Goal: Information Seeking & Learning: Learn about a topic

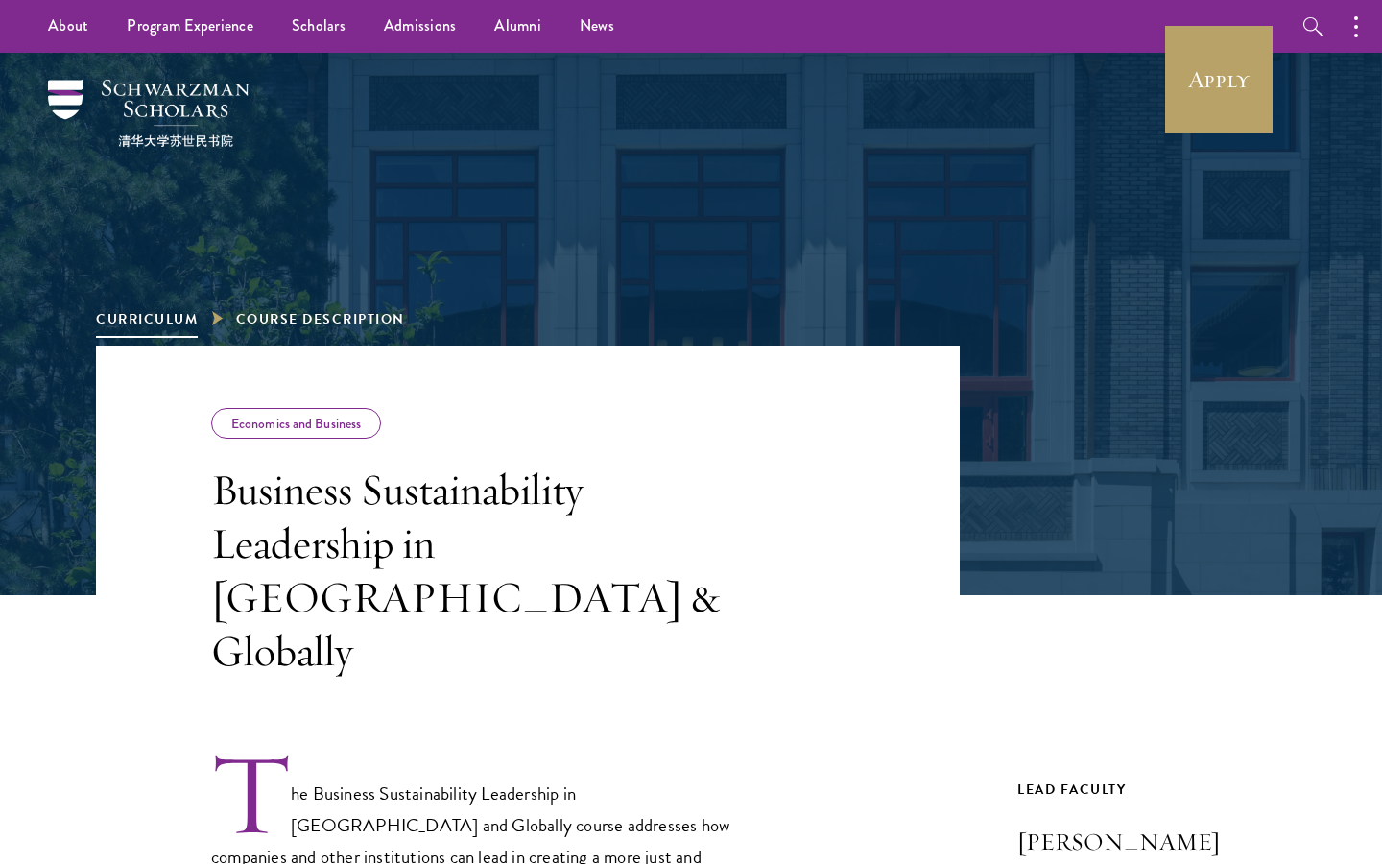
click at [173, 320] on link "Curriculum" at bounding box center [147, 319] width 102 height 20
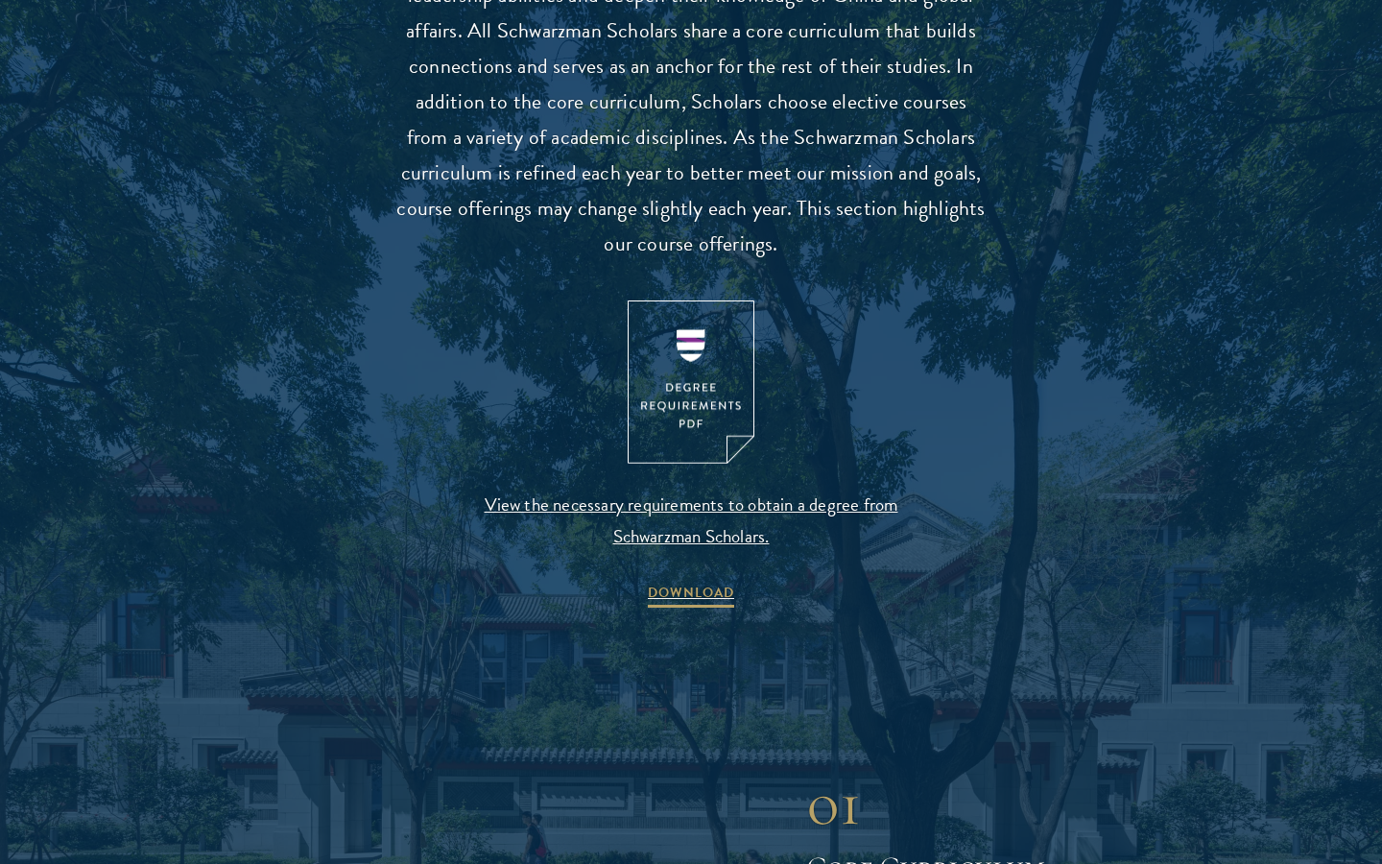
scroll to position [1892, 0]
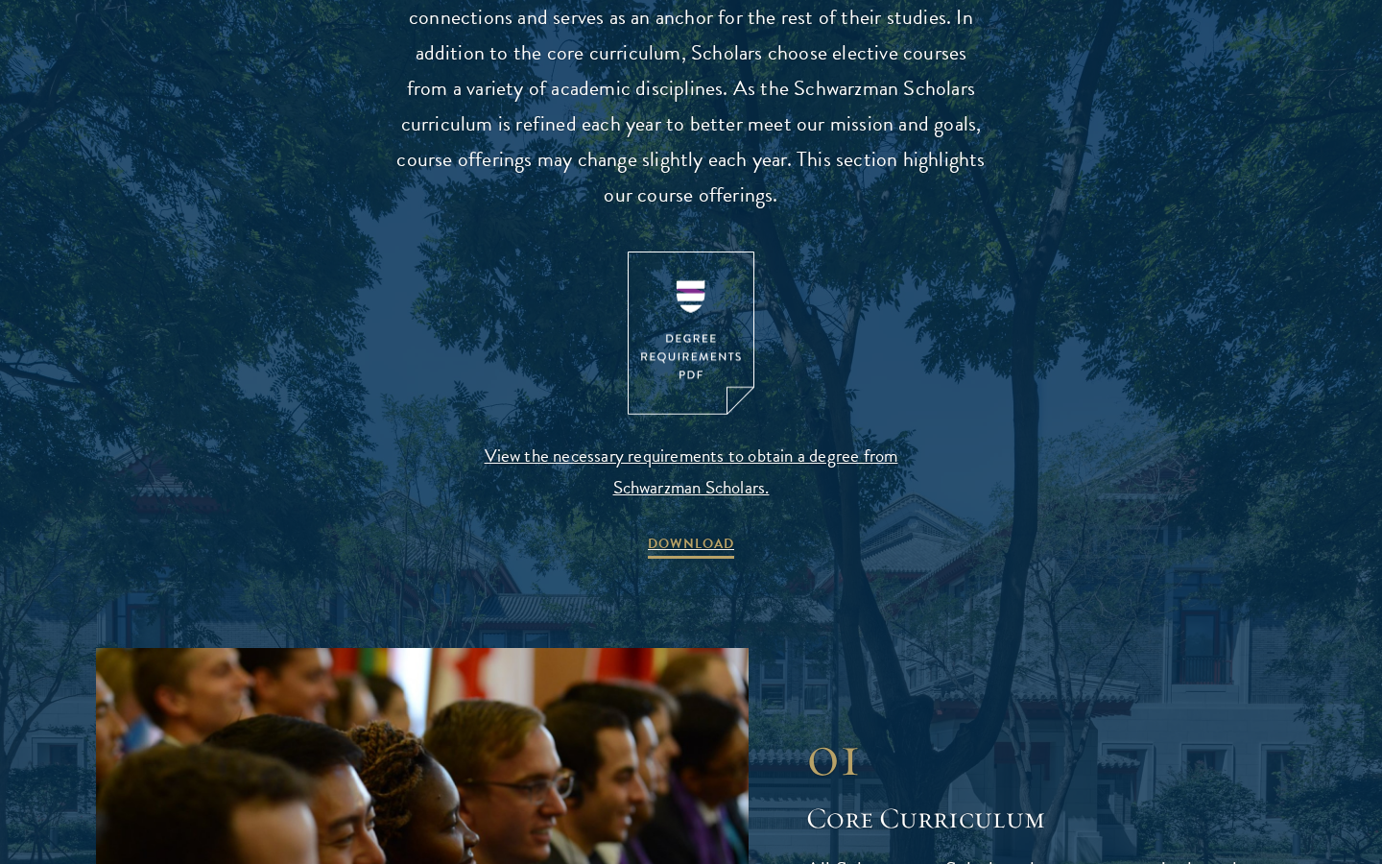
click at [646, 319] on img at bounding box center [691, 333] width 127 height 164
click at [714, 469] on span "View the necessary requirements to obtain a degree from Schwarzman Scholars." at bounding box center [690, 470] width 451 height 63
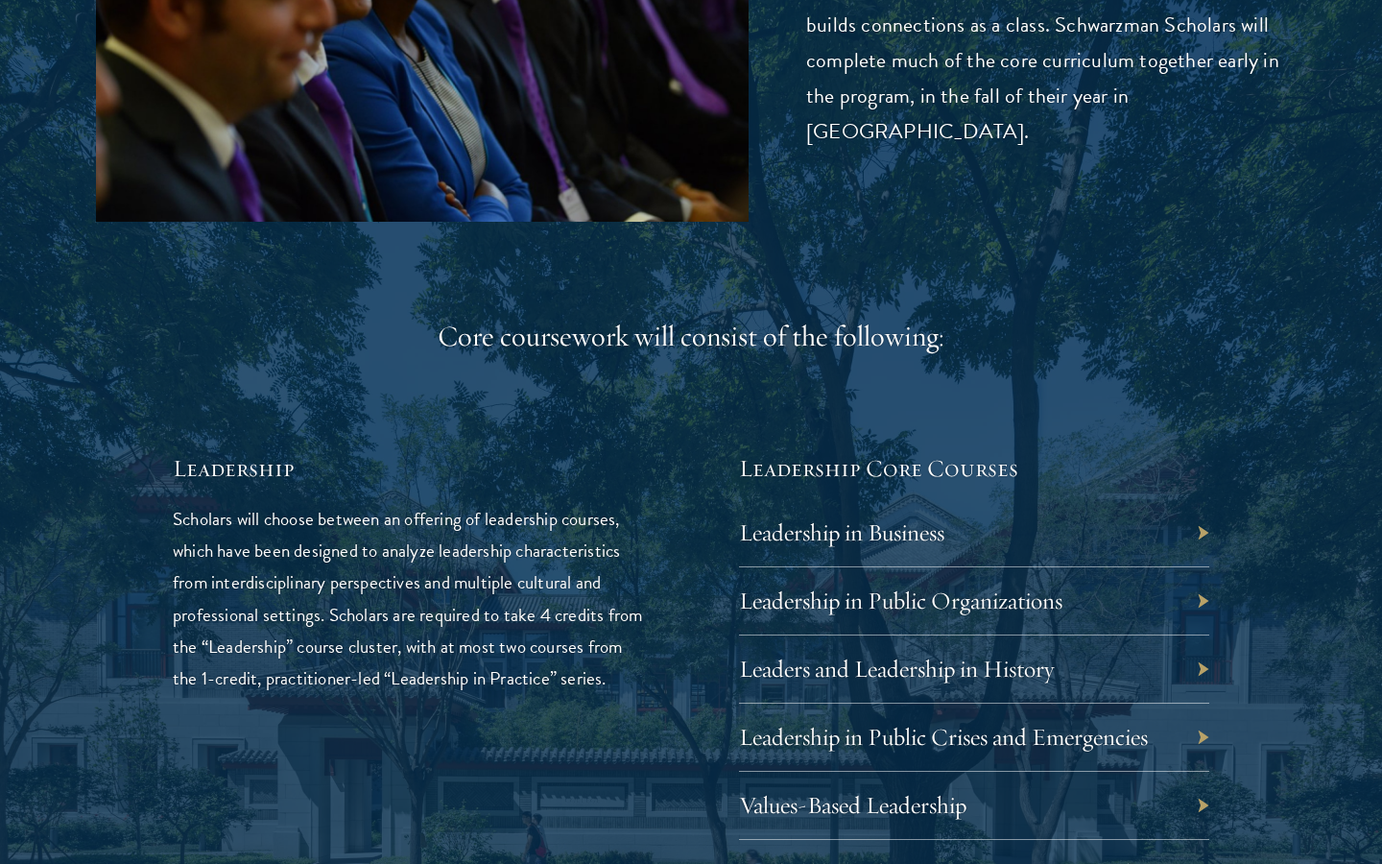
click at [514, 452] on h5 "Leadership" at bounding box center [408, 468] width 470 height 33
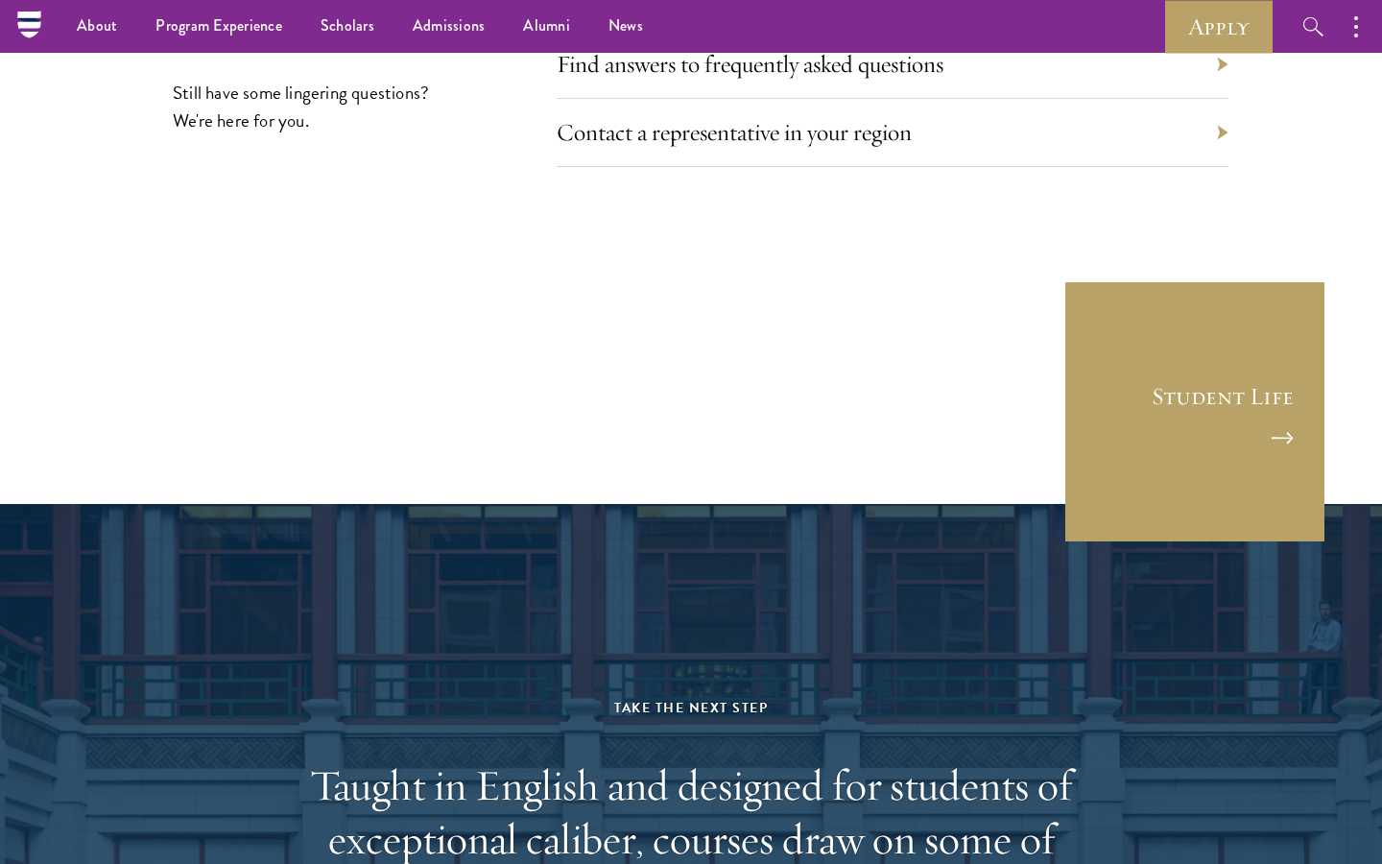
scroll to position [10574, 0]
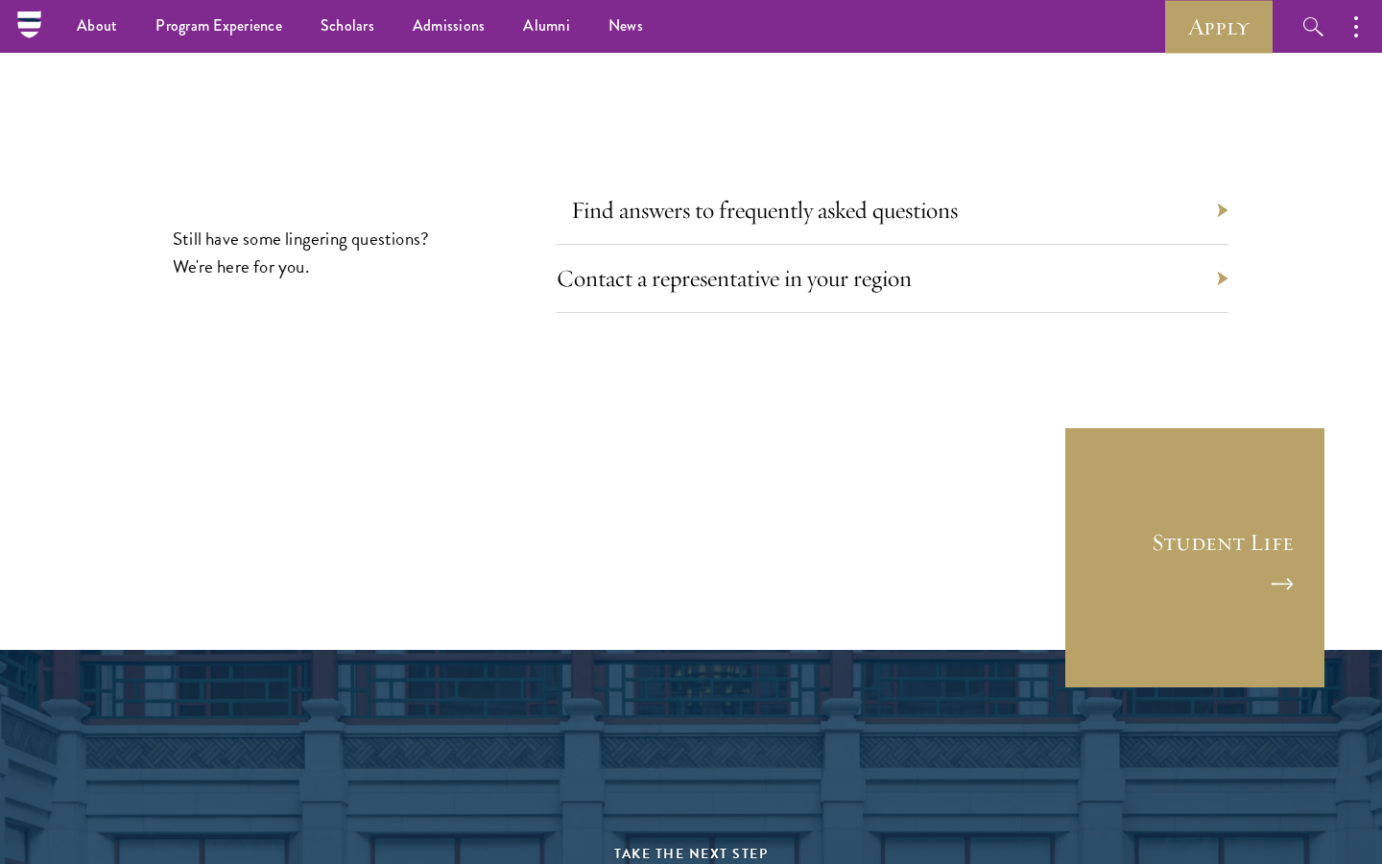
click at [707, 195] on link "Find answers to frequently asked questions" at bounding box center [764, 210] width 387 height 30
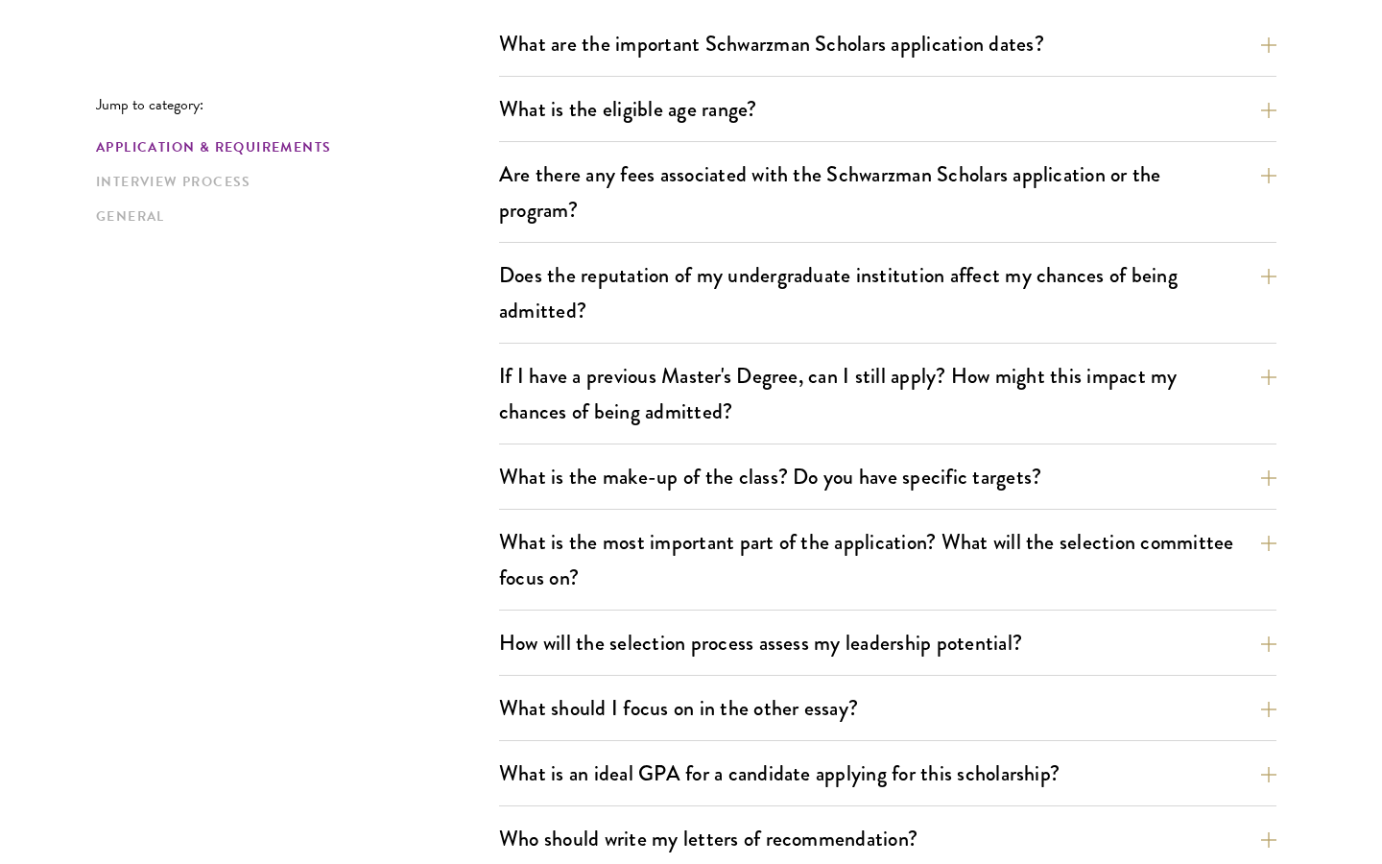
scroll to position [662, 0]
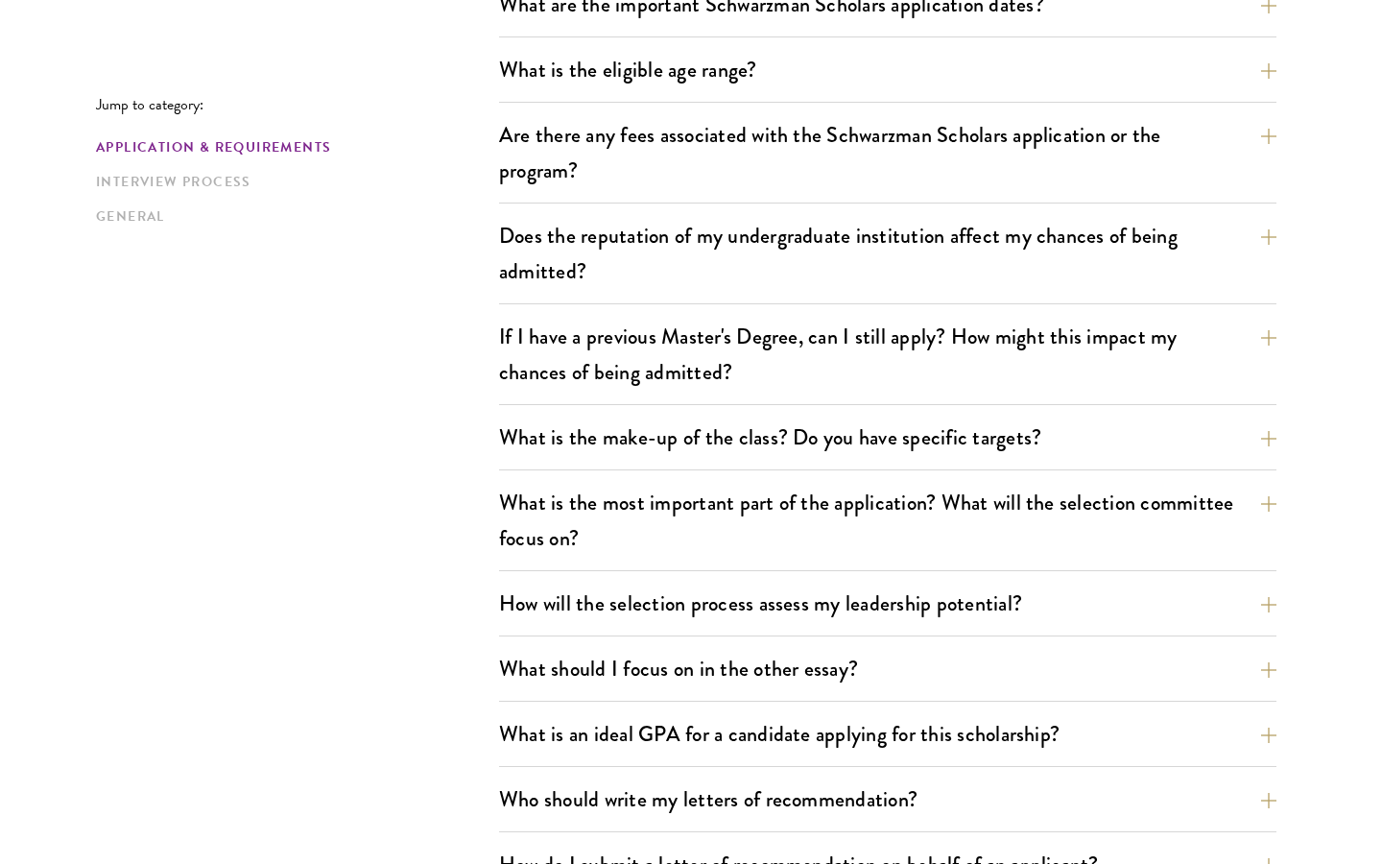
click at [700, 92] on div "What is the eligible age range? Candidates must be at least 18 but not yet 29 y…" at bounding box center [887, 75] width 777 height 55
click at [700, 87] on button "What is the eligible age range?" at bounding box center [901, 69] width 777 height 43
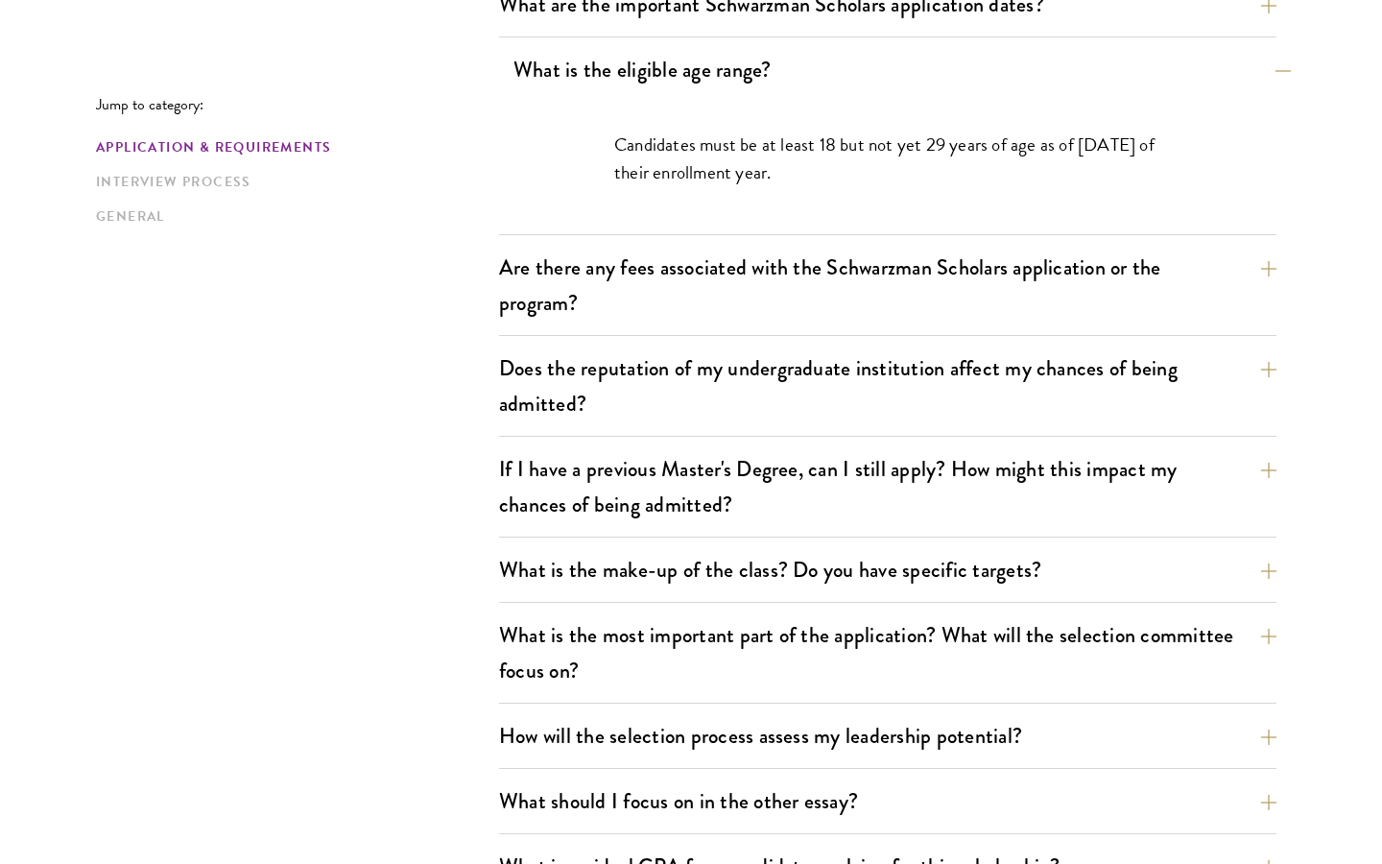
click at [697, 83] on button "What is the eligible age range?" at bounding box center [901, 69] width 777 height 43
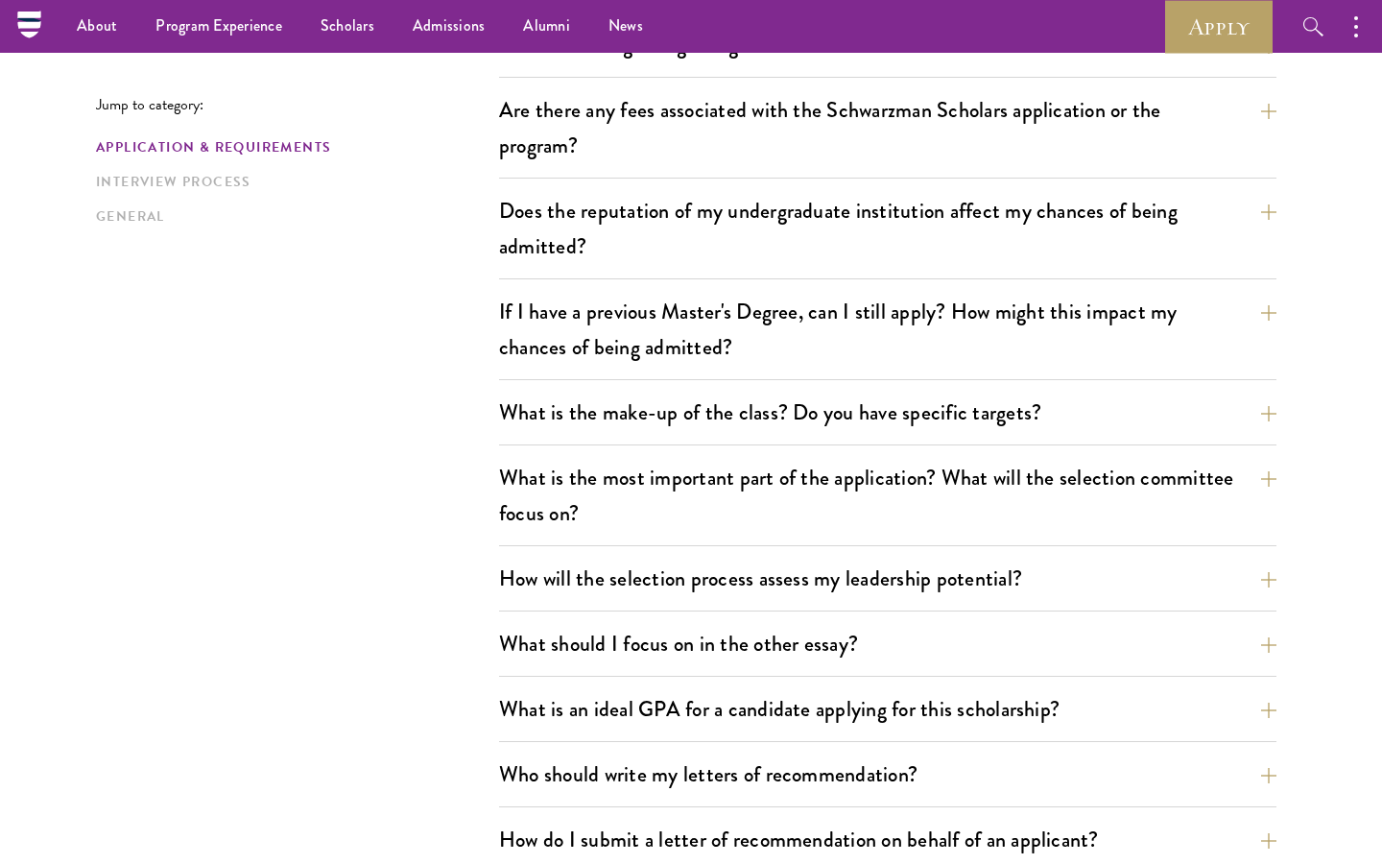
scroll to position [684, 0]
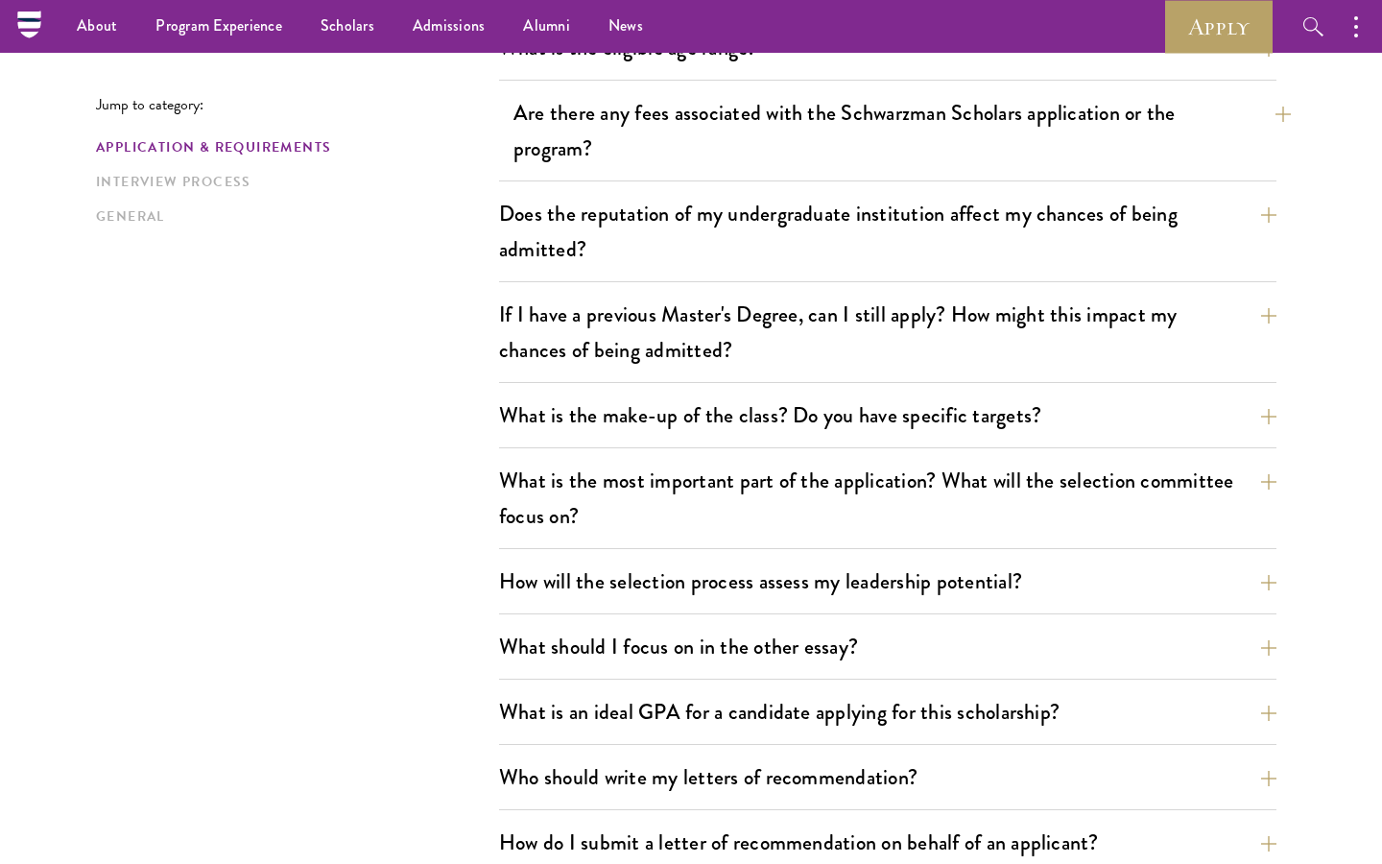
click at [660, 155] on button "Are there any fees associated with the Schwarzman Scholars application or the p…" at bounding box center [901, 130] width 777 height 79
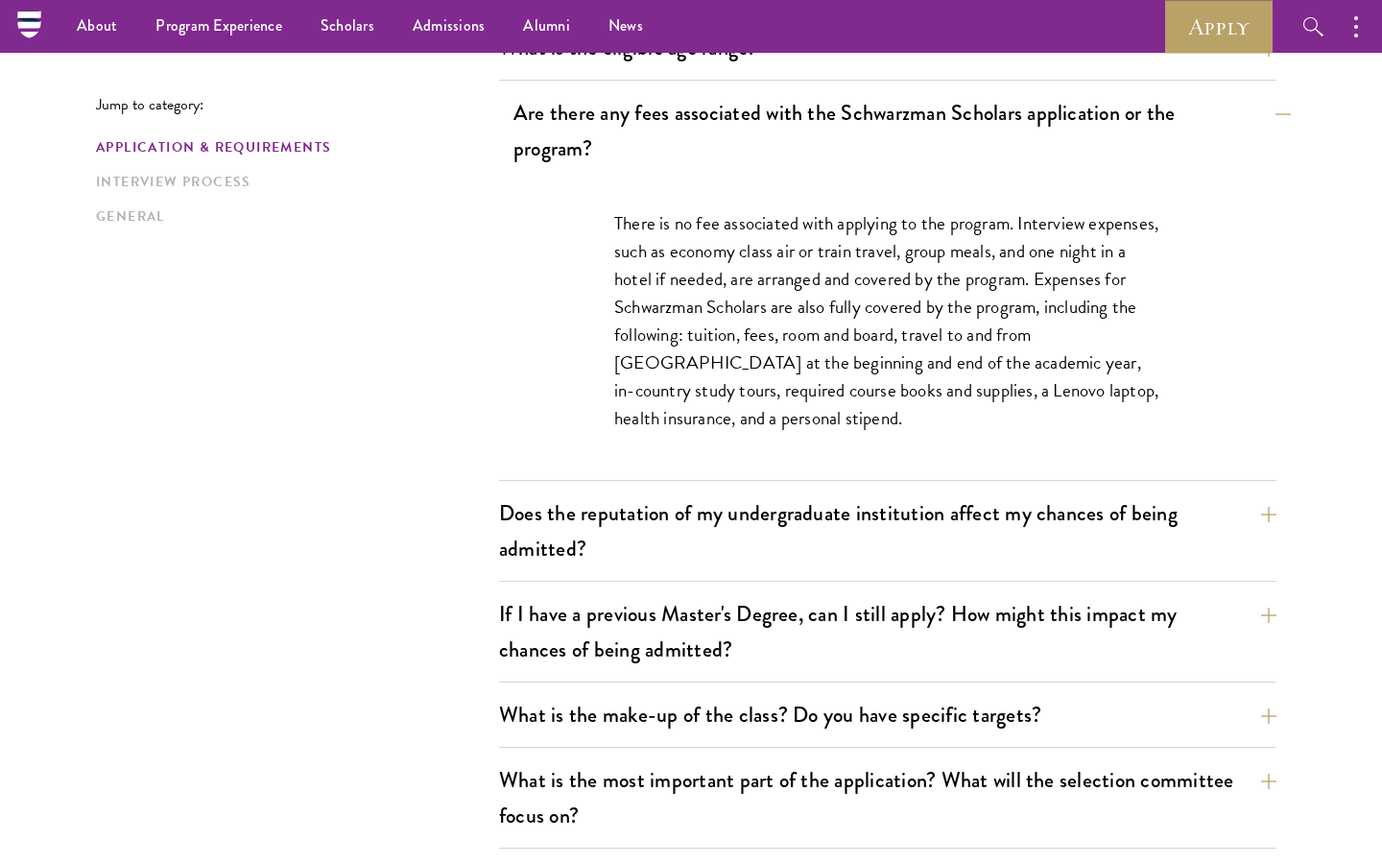
click at [656, 136] on button "Are there any fees associated with the Schwarzman Scholars application or the p…" at bounding box center [901, 130] width 777 height 79
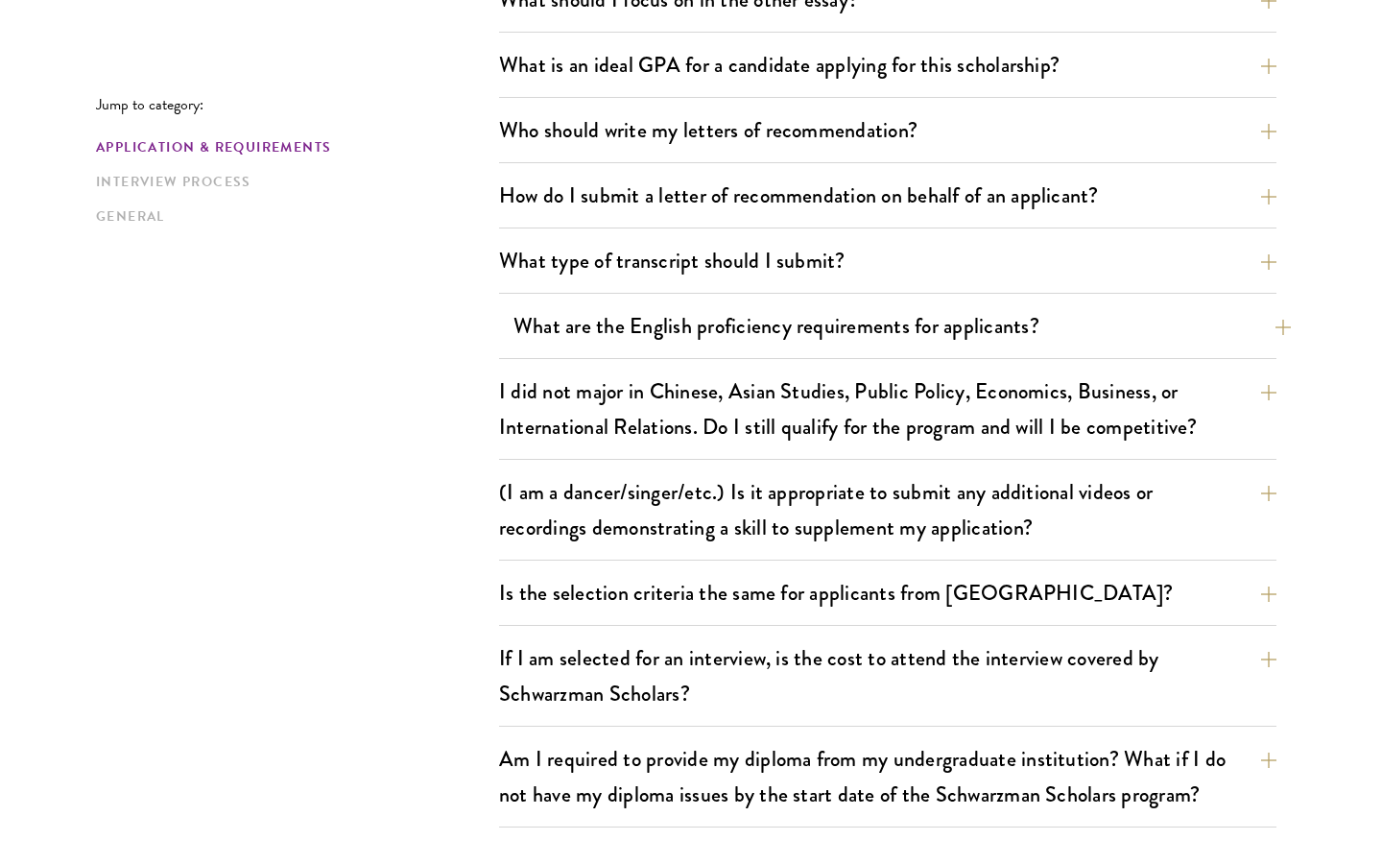
scroll to position [1334, 0]
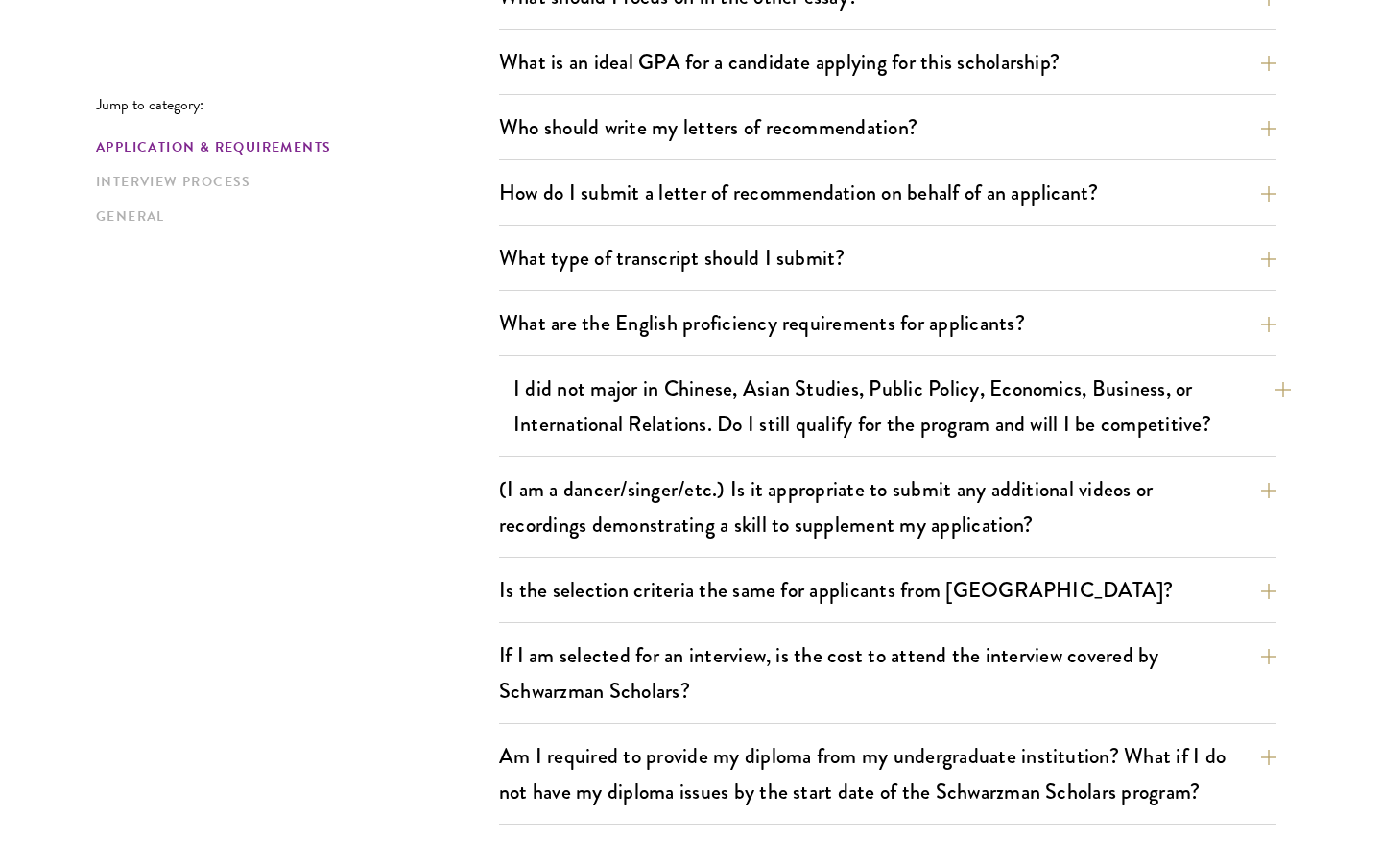
click at [658, 393] on button "I did not major in Chinese, Asian Studies, Public Policy, Economics, Business, …" at bounding box center [901, 406] width 777 height 79
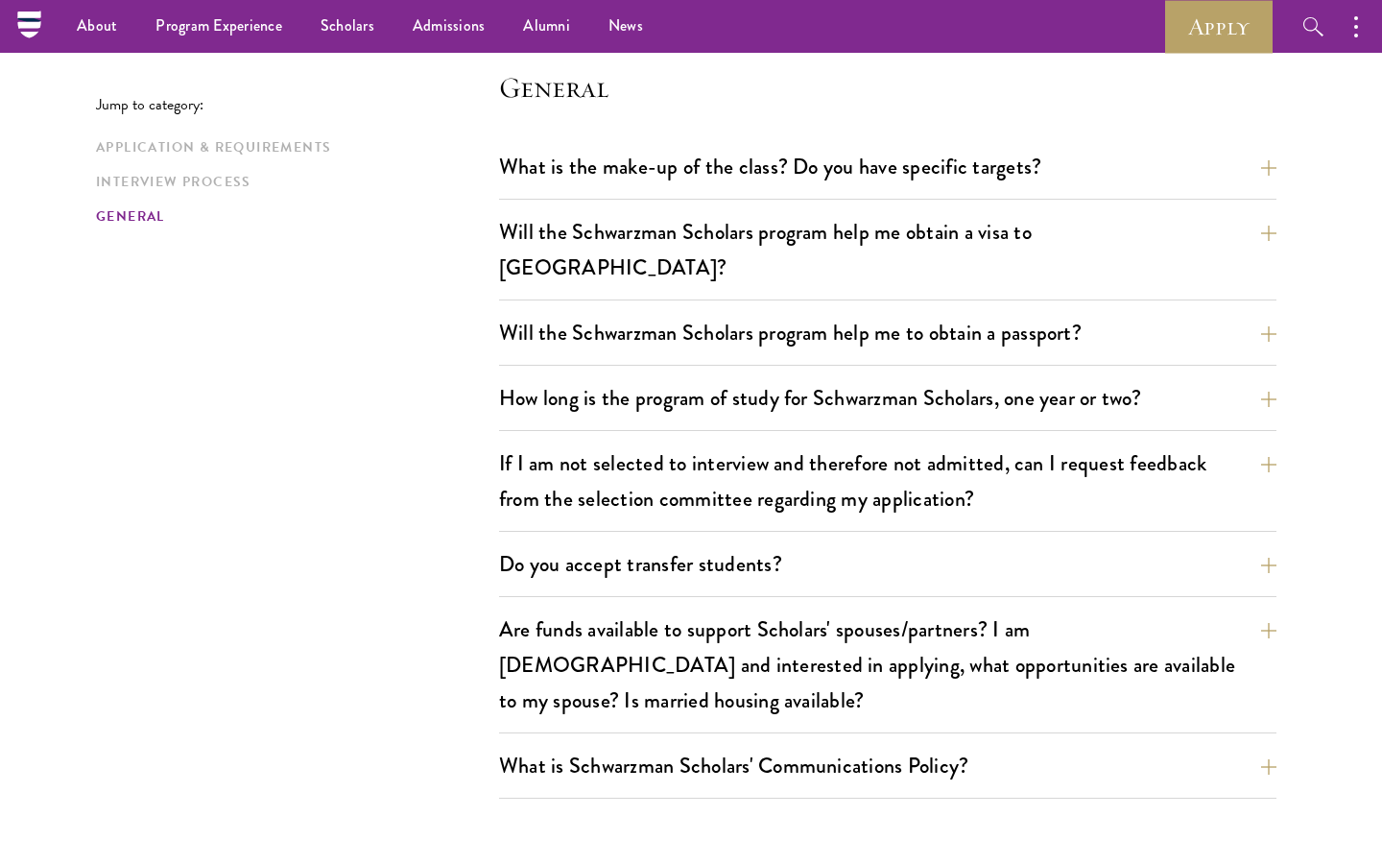
scroll to position [3088, 0]
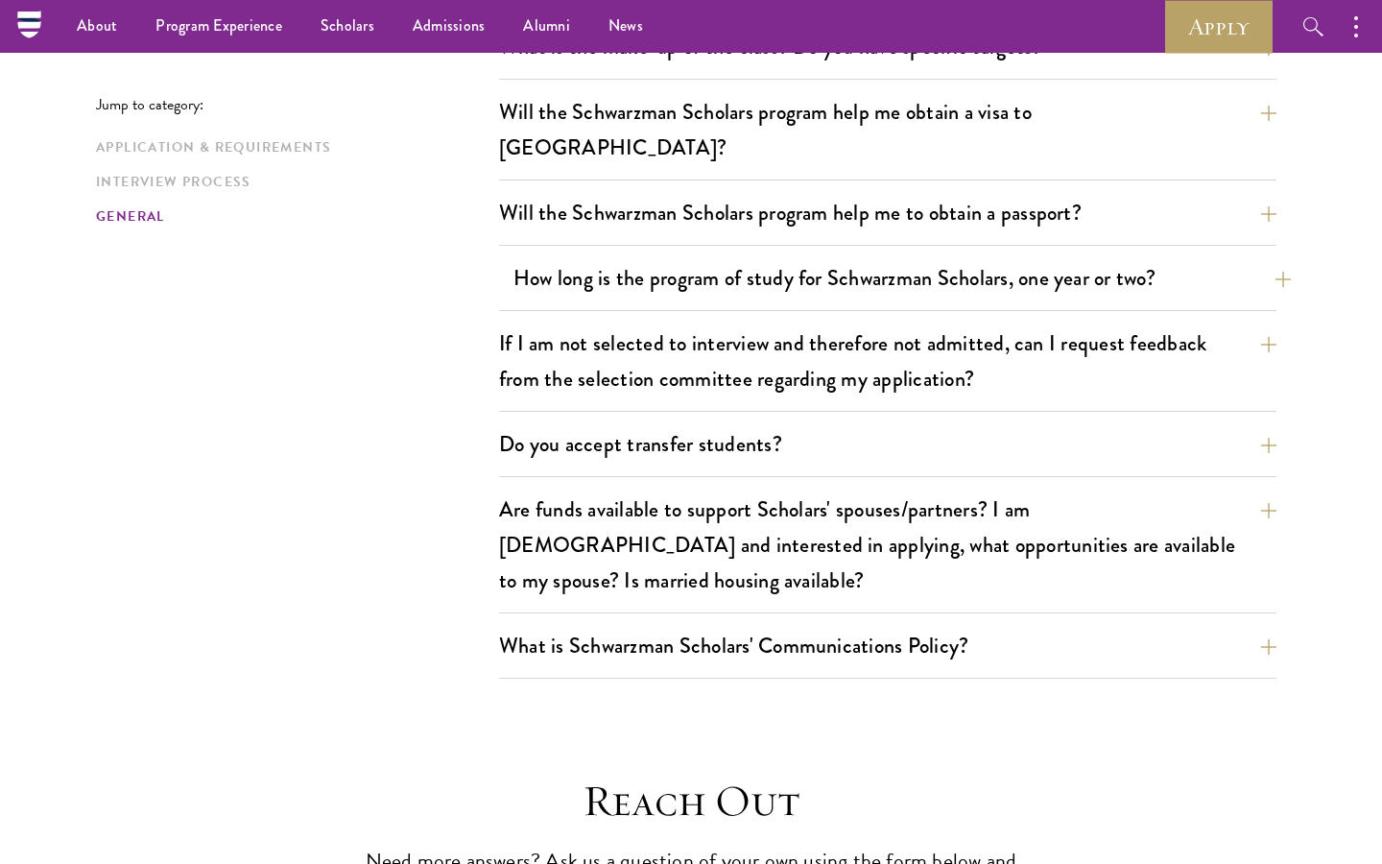
click at [739, 256] on button "How long is the program of study for Schwarzman Scholars, one year or two?" at bounding box center [901, 277] width 777 height 43
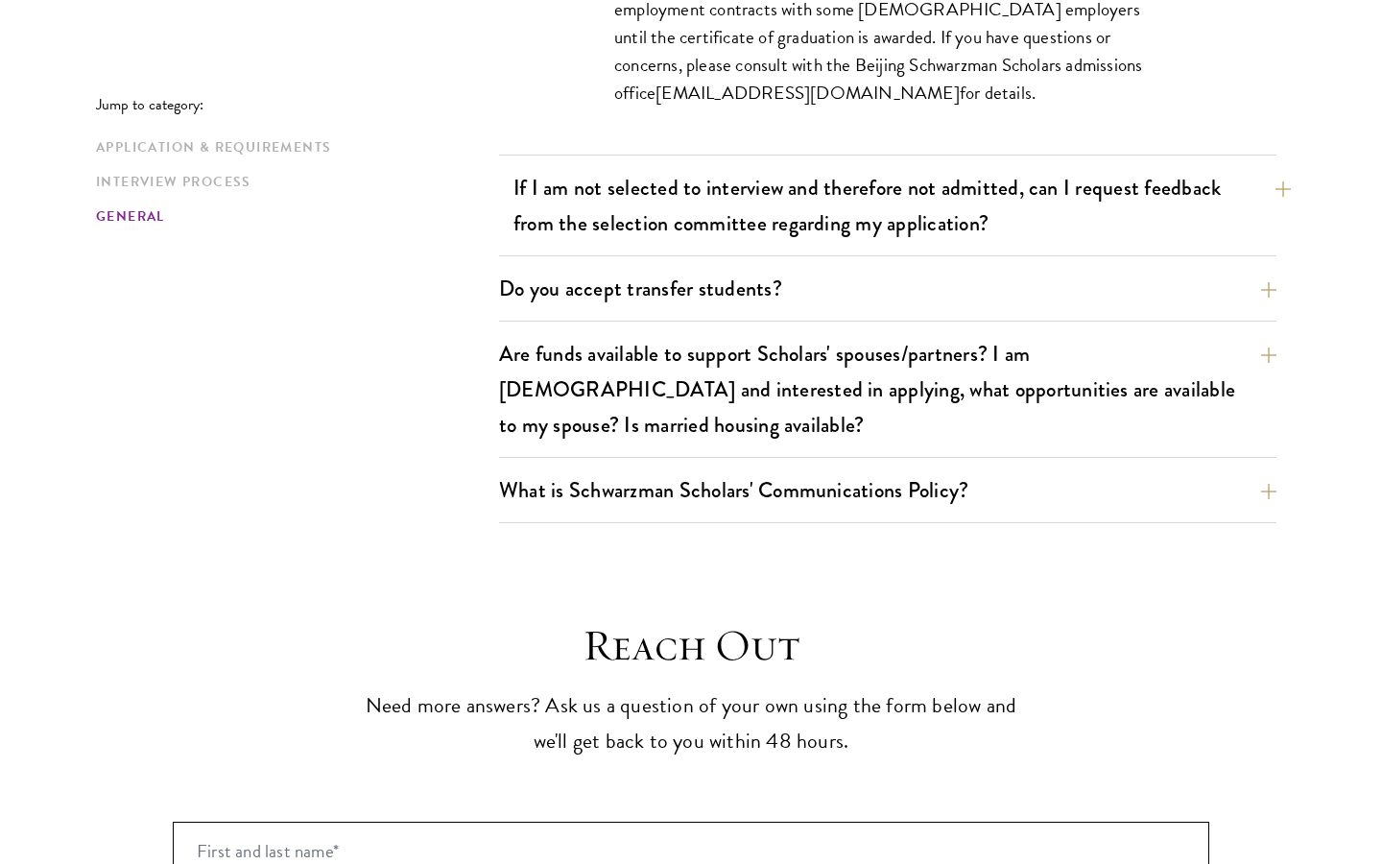
scroll to position [3391, 0]
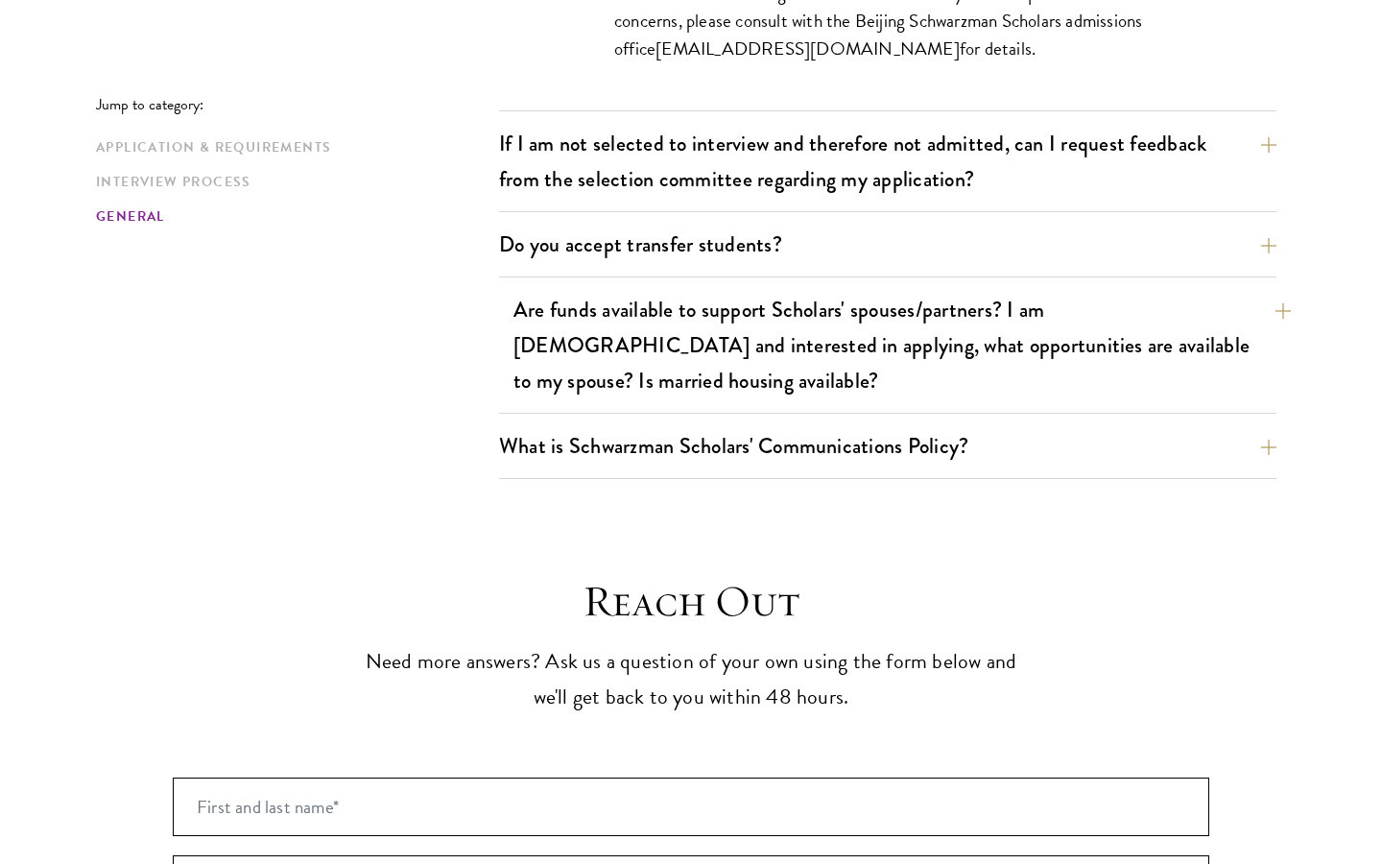
click at [739, 288] on button "Are funds available to support Scholars' spouses/partners? I am married and int…" at bounding box center [901, 345] width 777 height 114
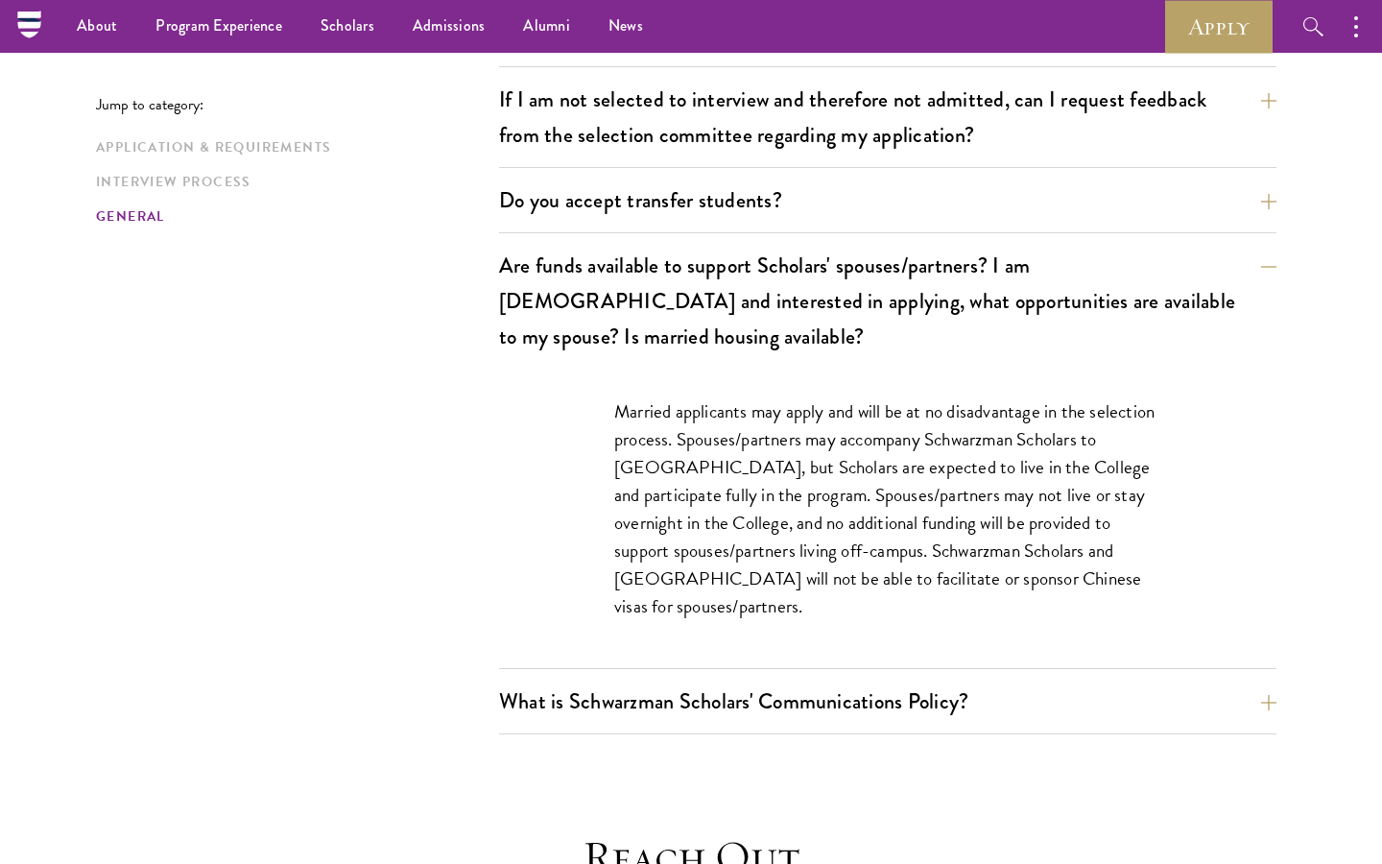
scroll to position [3135, 0]
click at [739, 290] on div "Are funds available to support Scholars' spouses/partners? I am married and int…" at bounding box center [887, 457] width 777 height 425
click at [803, 680] on button "What is Schwarzman Scholars' Communications Policy?" at bounding box center [901, 701] width 777 height 43
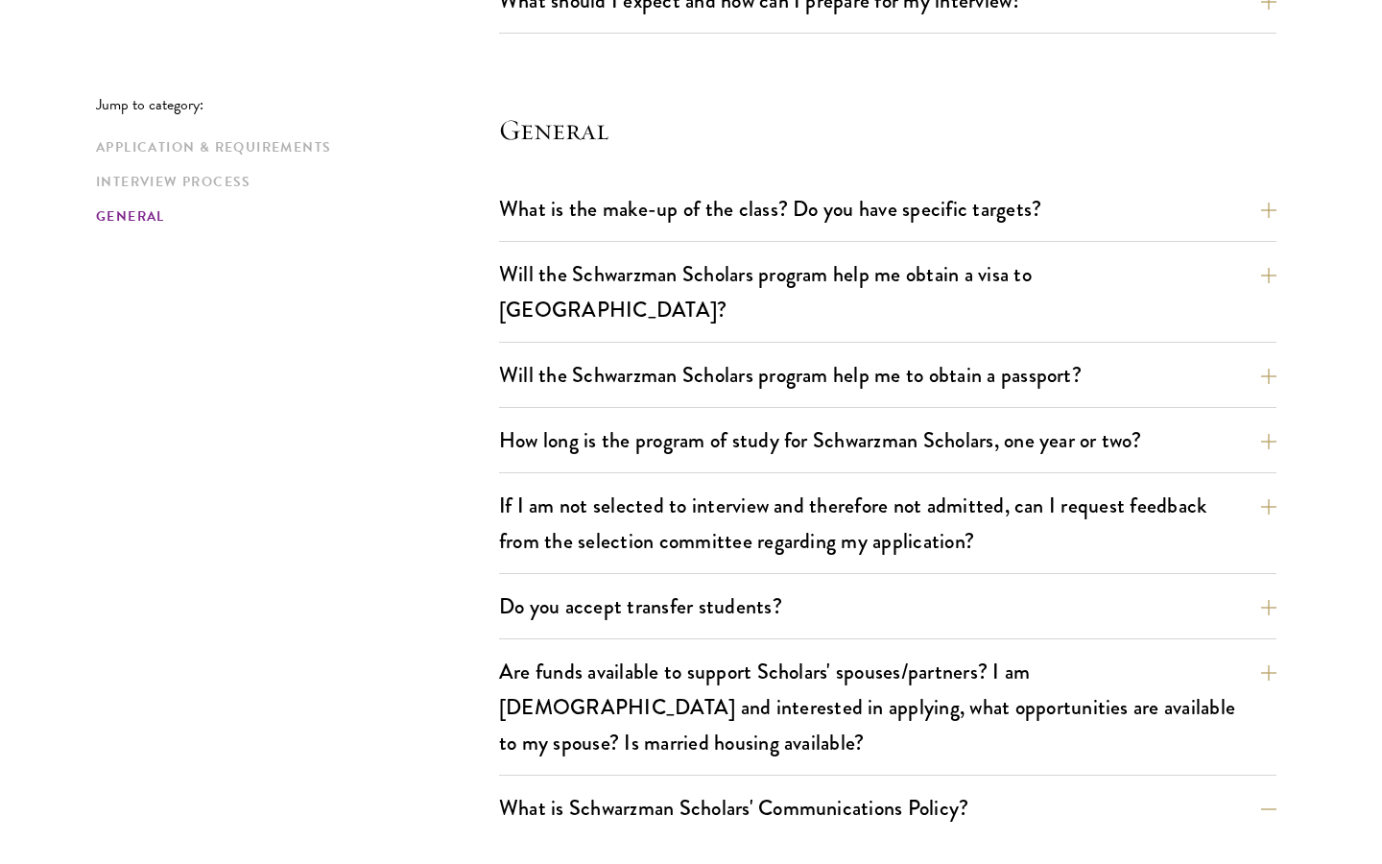
scroll to position [2746, 0]
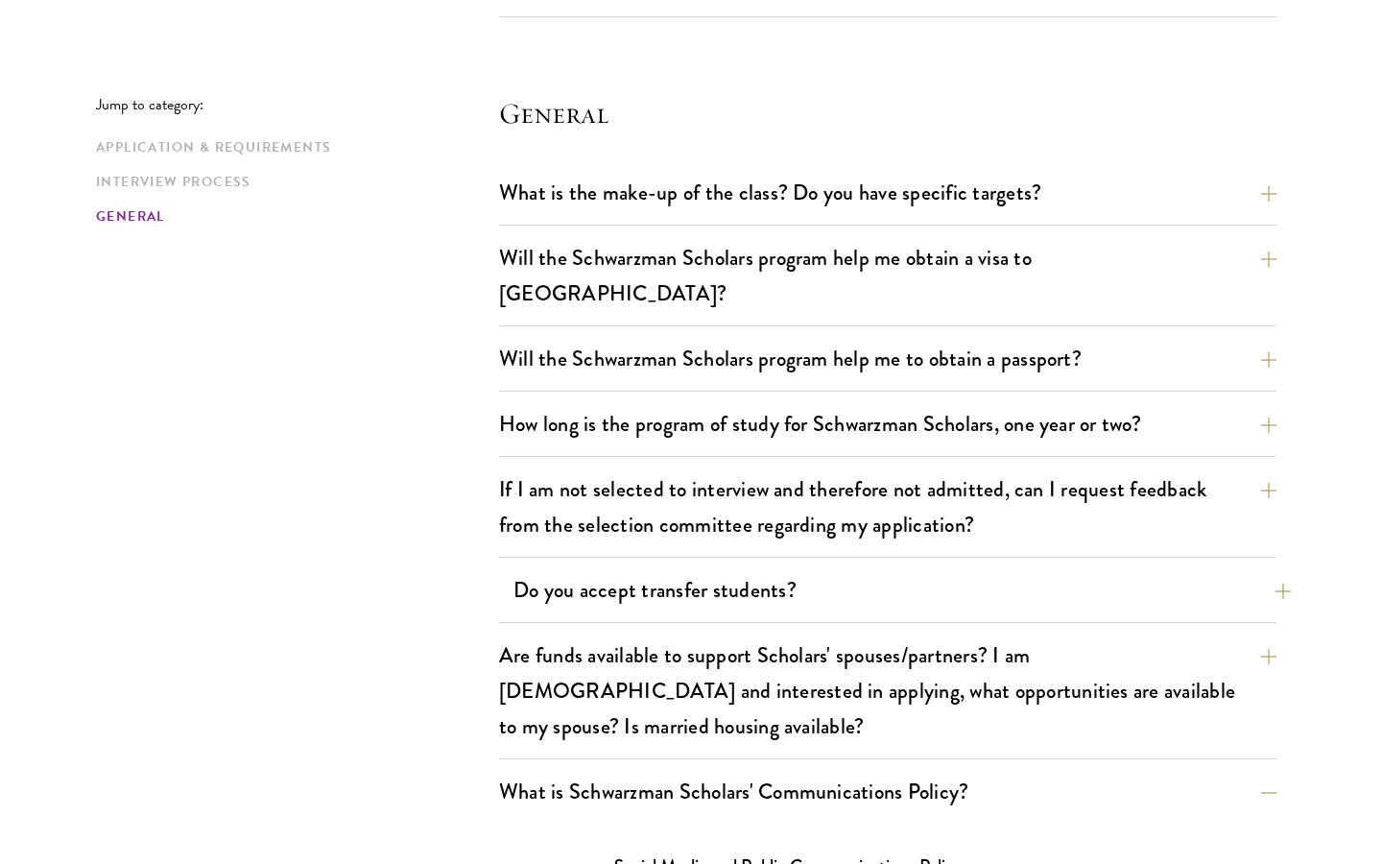
click at [774, 568] on button "Do you accept transfer students?" at bounding box center [901, 589] width 777 height 43
